Goal: Transaction & Acquisition: Purchase product/service

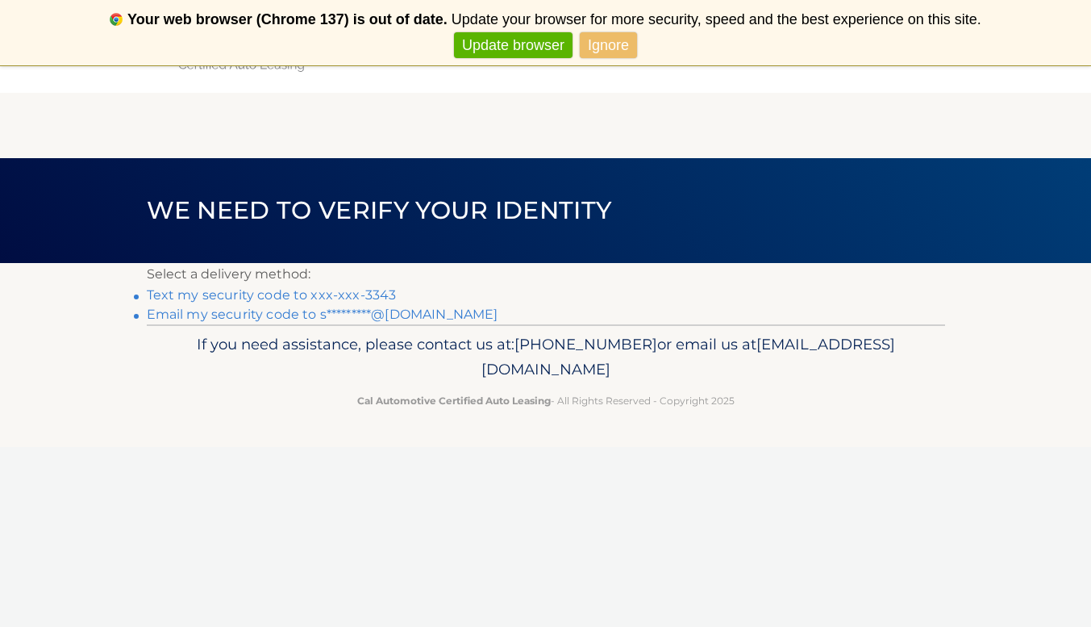
click at [369, 290] on link "Text my security code to xxx-xxx-3343" at bounding box center [272, 294] width 250 height 15
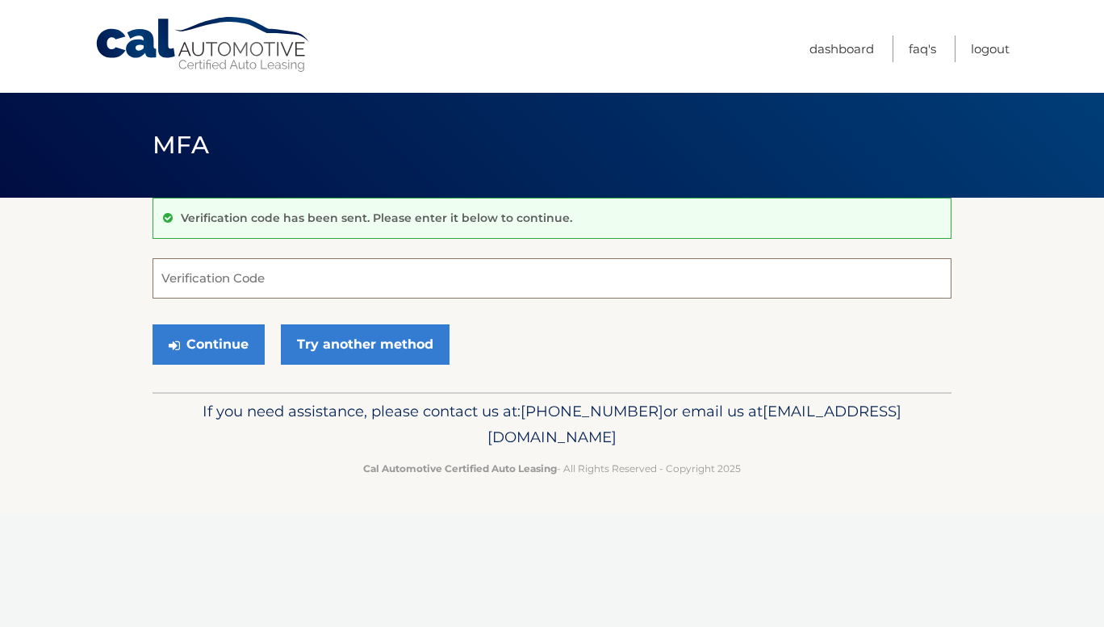
click at [332, 282] on input "Verification Code" at bounding box center [551, 278] width 799 height 40
type input "304268"
click at [233, 349] on button "Continue" at bounding box center [208, 344] width 112 height 40
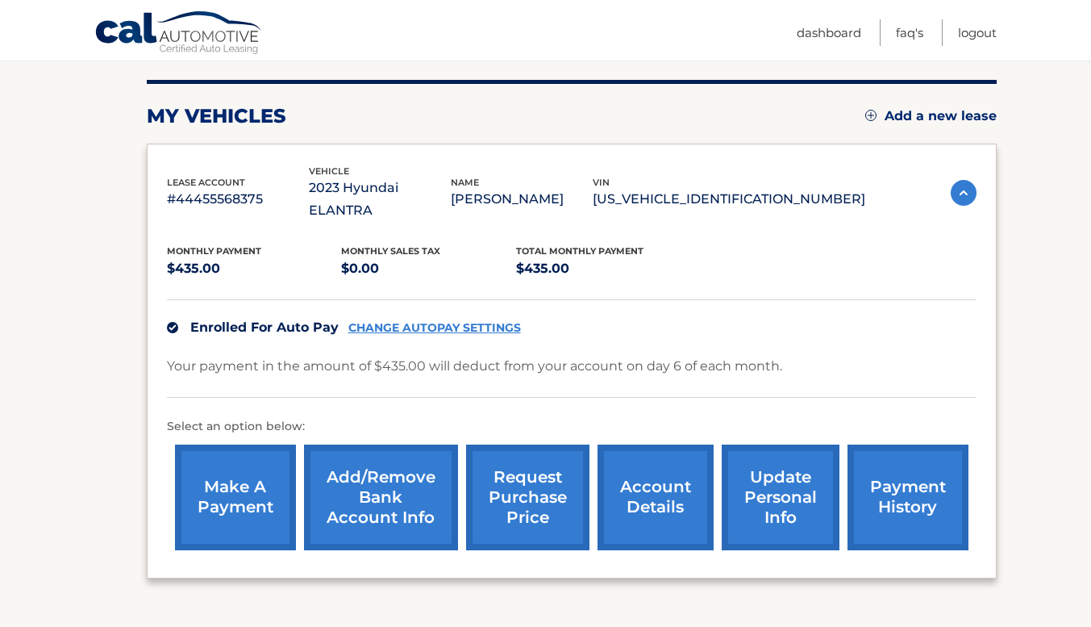
scroll to position [200, 0]
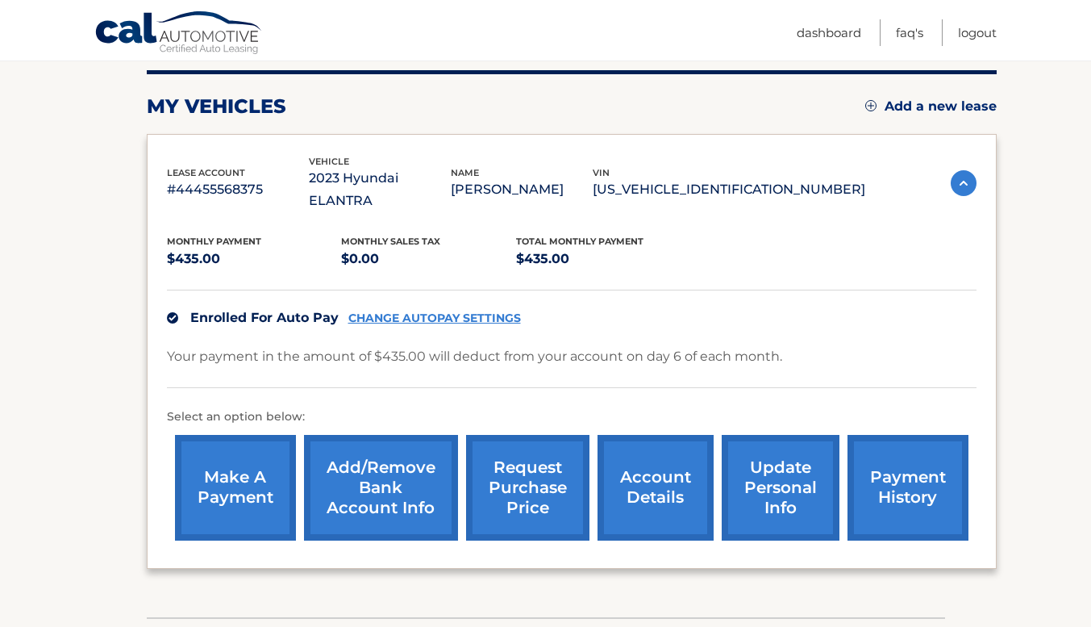
click at [212, 440] on link "make a payment" at bounding box center [235, 488] width 121 height 106
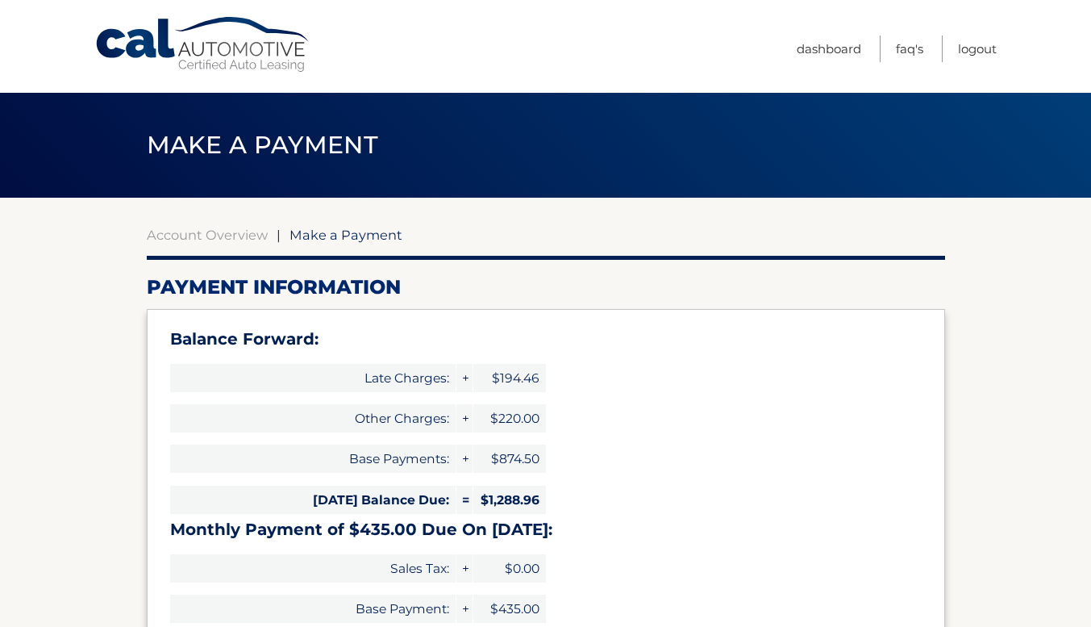
select select "NDM3MzUyNjMtYzg2Yi00ZjEyLWE3ZDUtYjYyMzk2MGM0MWIx"
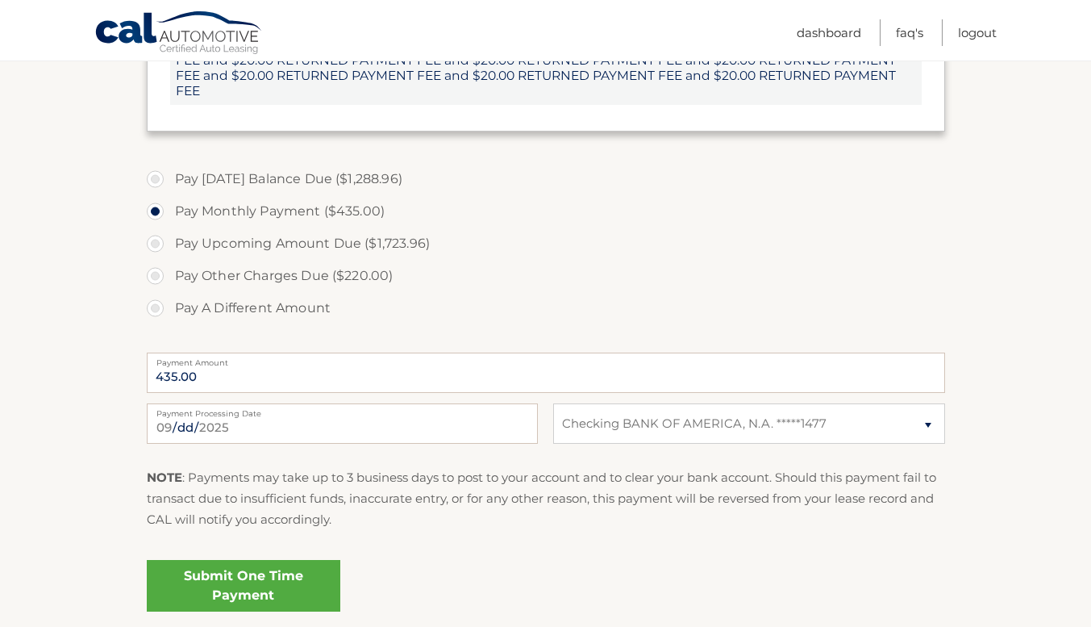
scroll to position [710, 0]
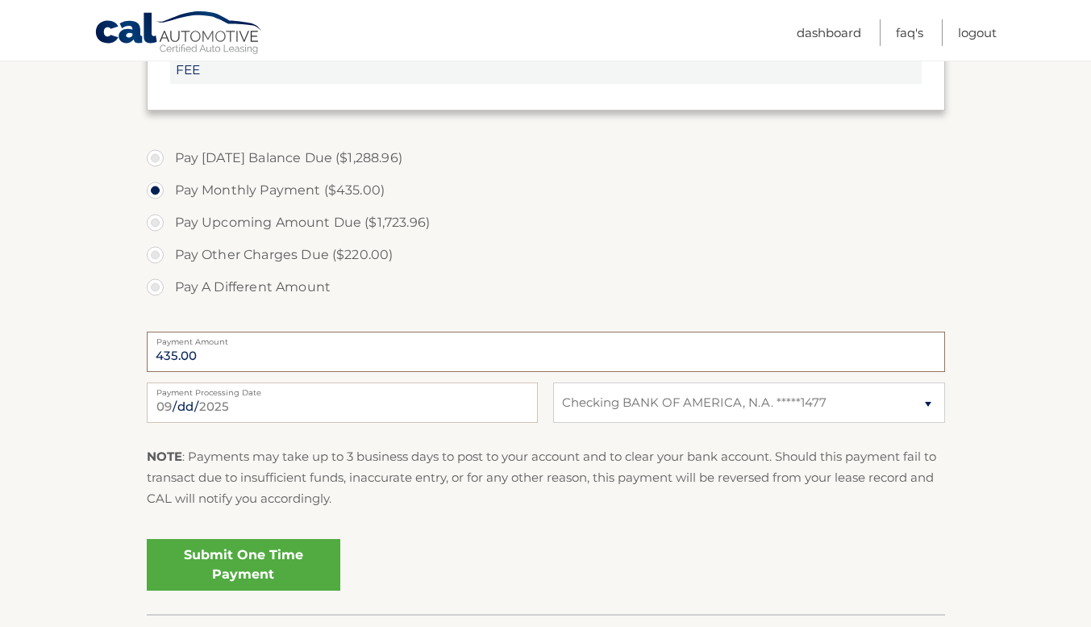
drag, startPoint x: 199, startPoint y: 354, endPoint x: 151, endPoint y: 357, distance: 48.5
click at [151, 357] on input "435.00" at bounding box center [546, 352] width 799 height 40
click at [209, 361] on input "435.00" at bounding box center [546, 352] width 799 height 40
click at [174, 354] on input "435.00" at bounding box center [546, 352] width 799 height 40
click at [204, 365] on input "435.00" at bounding box center [546, 352] width 799 height 40
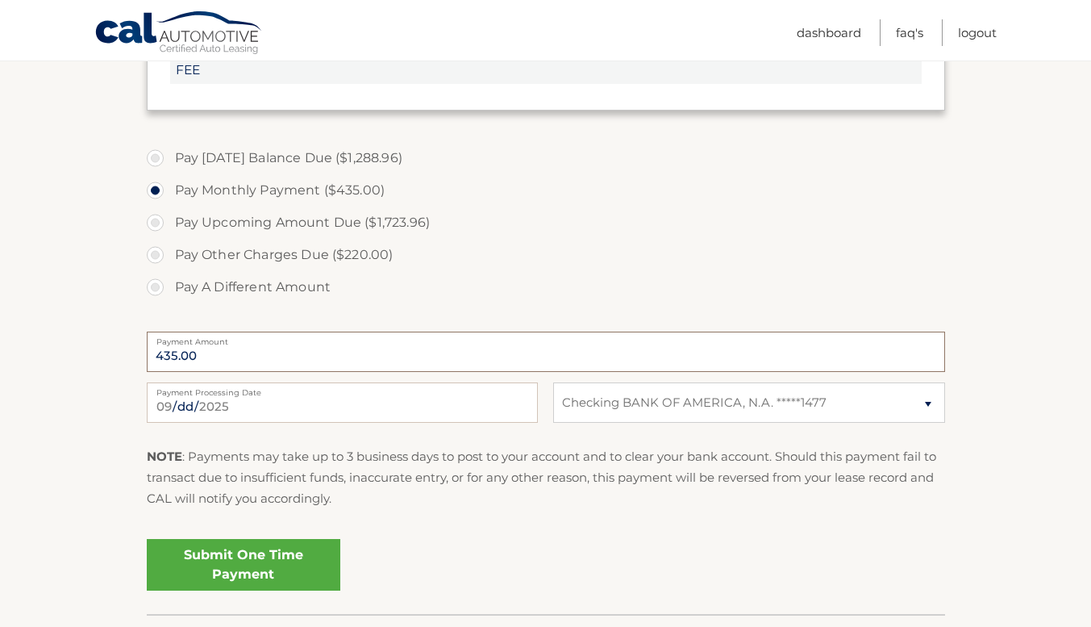
click at [189, 353] on input "435.00" at bounding box center [546, 352] width 799 height 40
click at [184, 366] on input "435.00" at bounding box center [546, 352] width 799 height 40
click at [105, 345] on section "Account Overview | Make a Payment Payment Information Balance Forward: Late Cha…" at bounding box center [545, 51] width 1091 height 1126
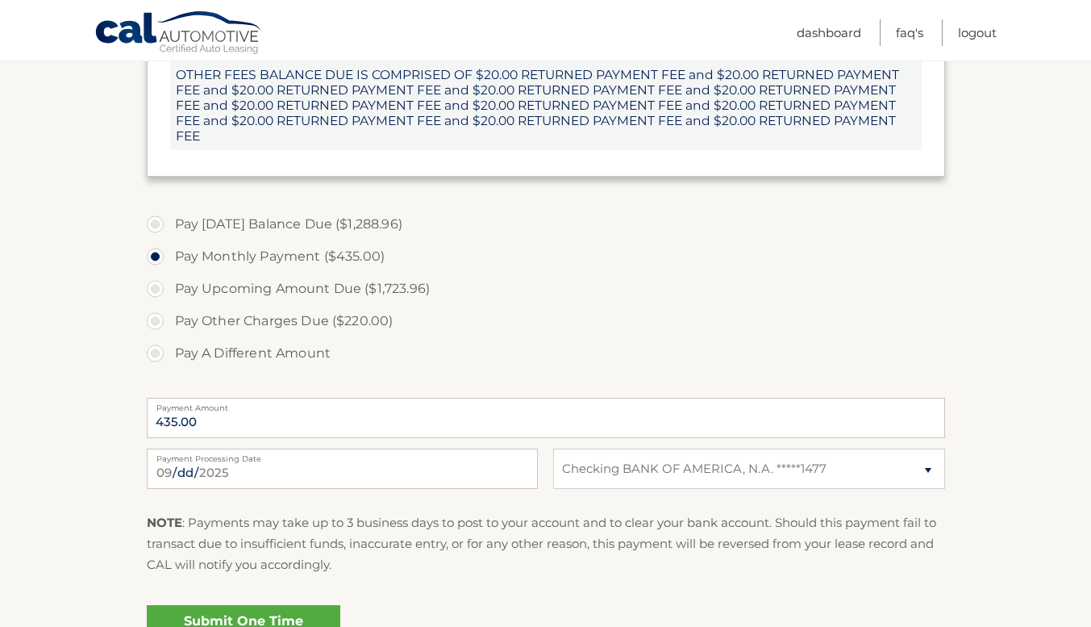
scroll to position [641, 0]
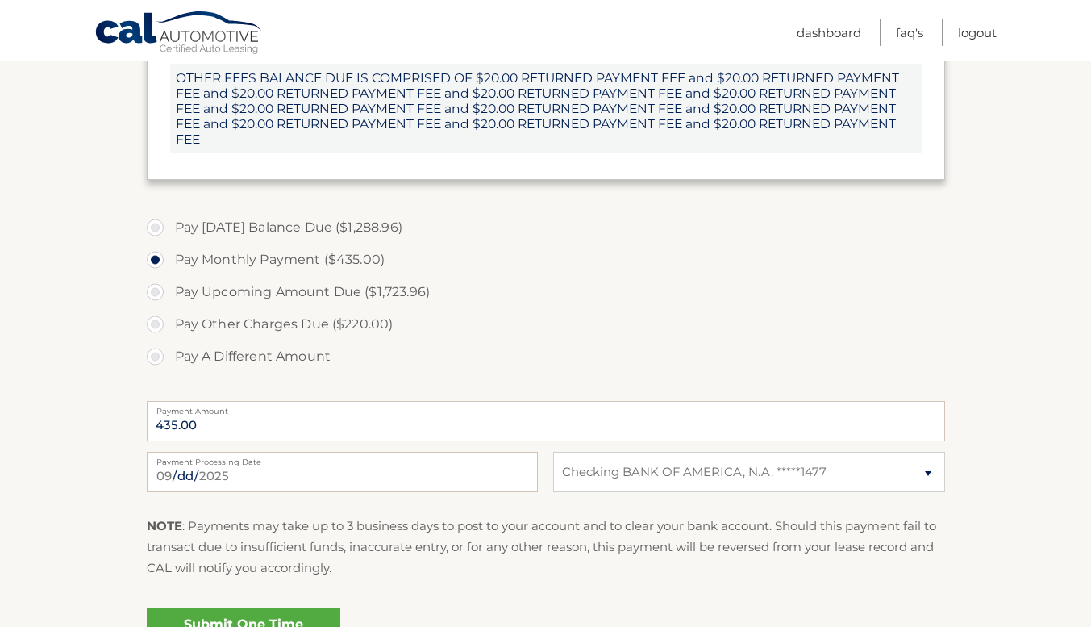
click at [156, 357] on label "Pay A Different Amount" at bounding box center [546, 356] width 799 height 32
click at [156, 357] on input "Pay A Different Amount" at bounding box center [161, 353] width 16 height 26
radio input "true"
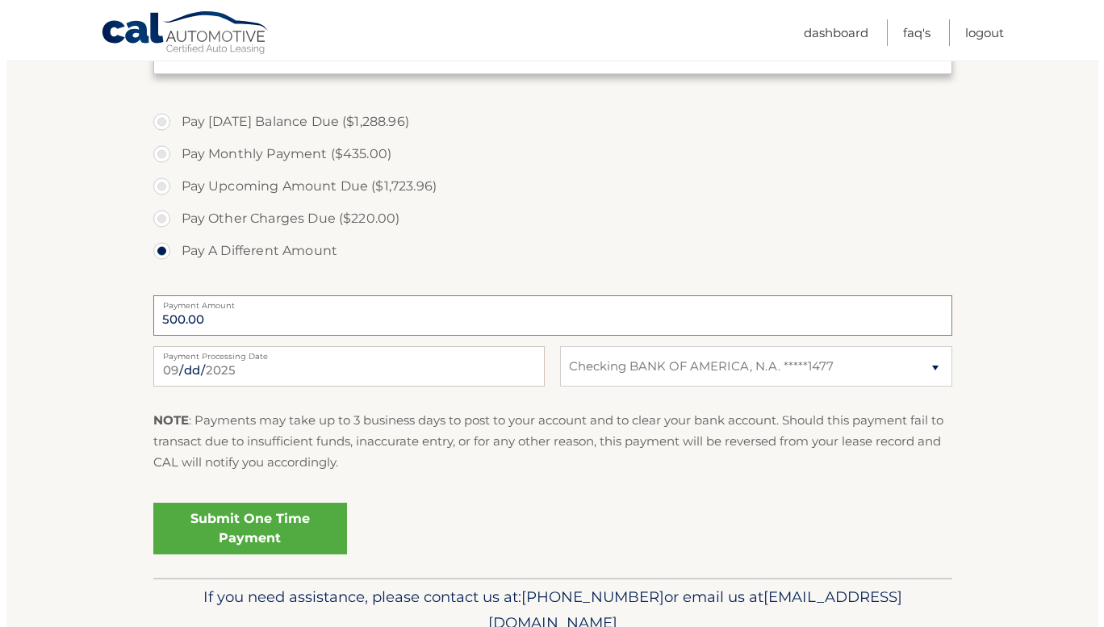
scroll to position [782, 0]
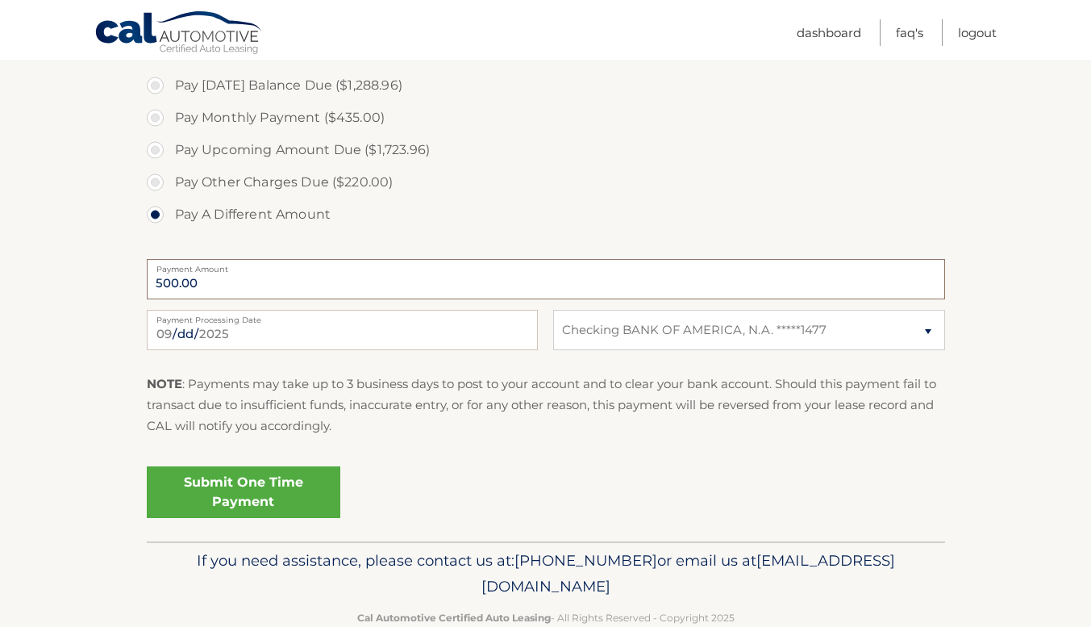
type input "500.00"
click at [235, 494] on link "Submit One Time Payment" at bounding box center [244, 492] width 194 height 52
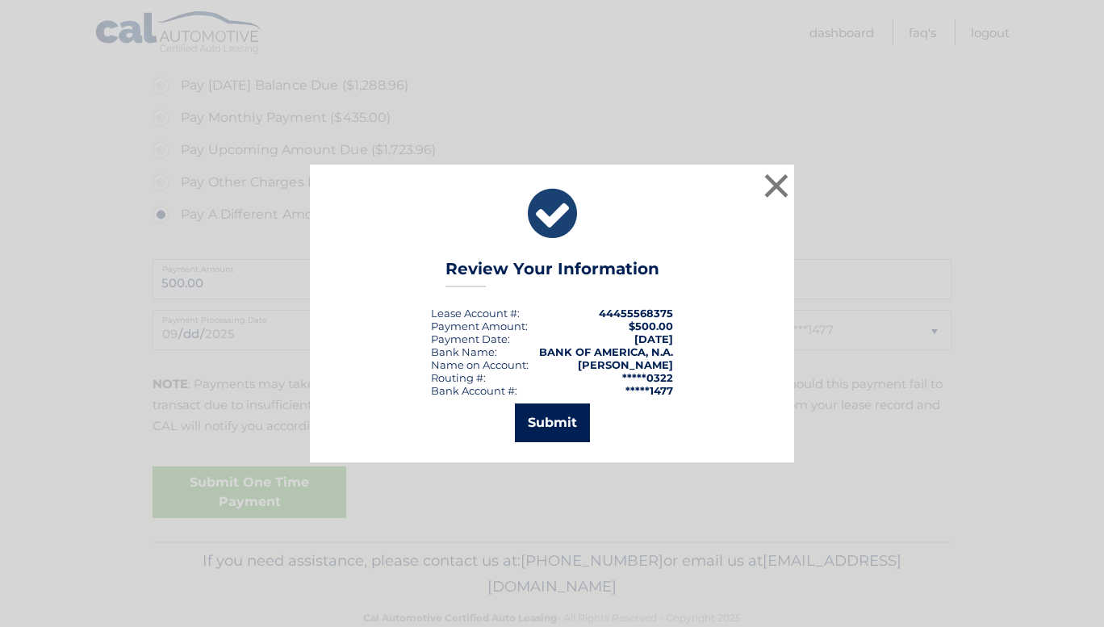
click at [558, 421] on button "Submit" at bounding box center [552, 422] width 75 height 39
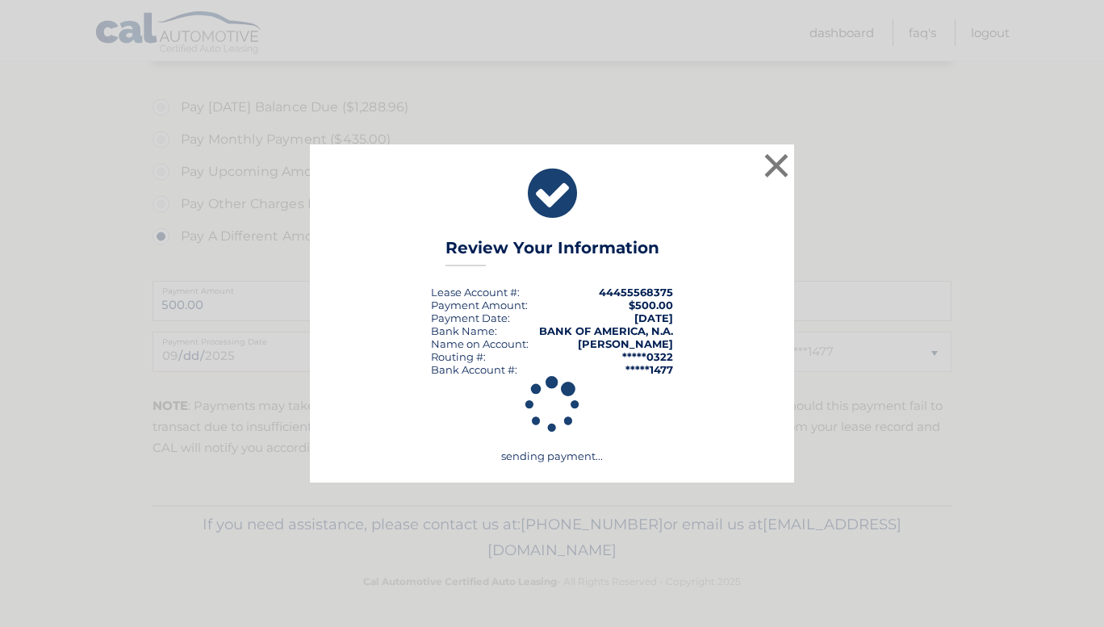
scroll to position [761, 0]
